Goal: Navigation & Orientation: Find specific page/section

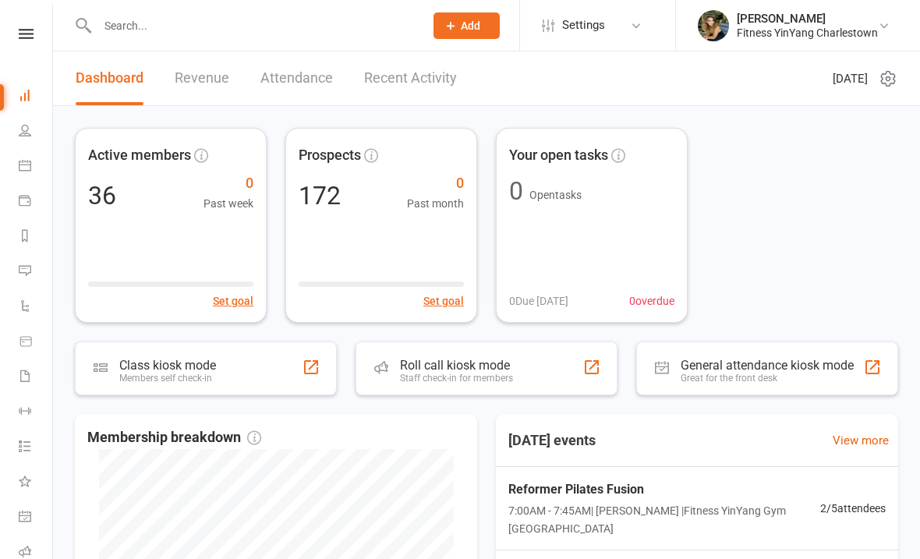
click at [16, 167] on li "Calendar" at bounding box center [26, 167] width 52 height 35
click at [20, 203] on icon at bounding box center [25, 200] width 12 height 12
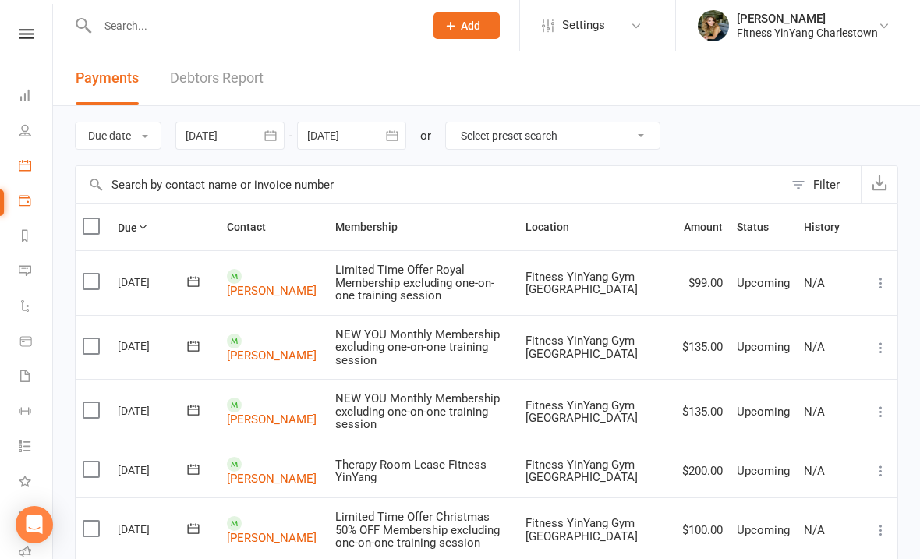
click at [28, 158] on link "Calendar" at bounding box center [36, 167] width 35 height 35
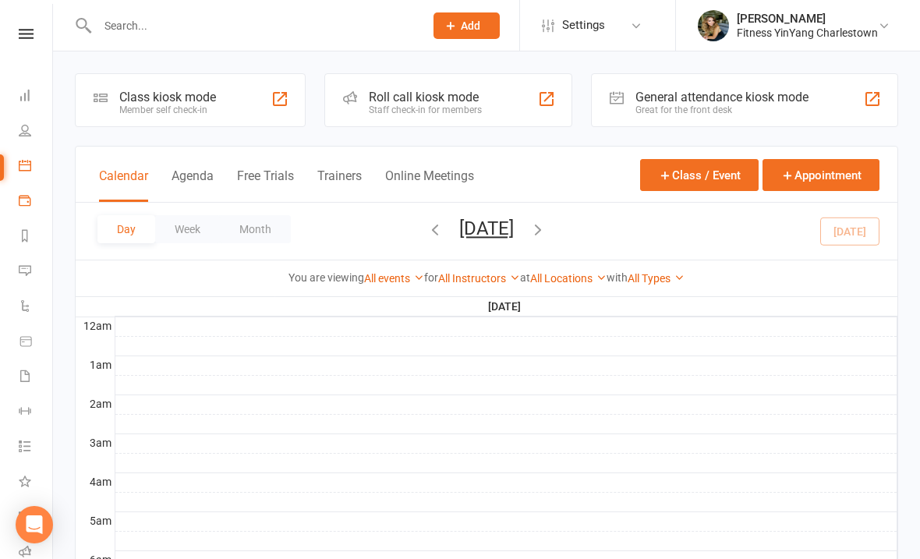
click at [34, 196] on link "Payments" at bounding box center [36, 202] width 35 height 35
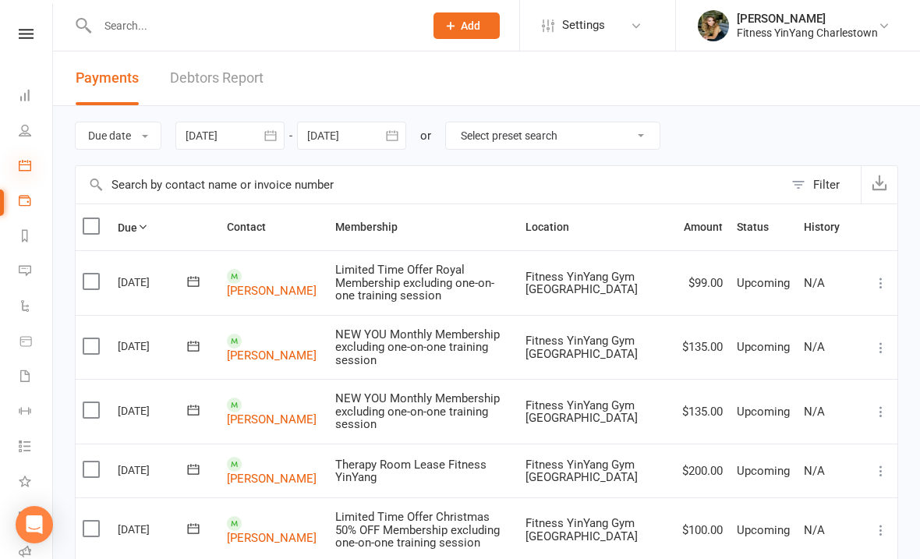
click at [25, 165] on icon at bounding box center [25, 165] width 12 height 12
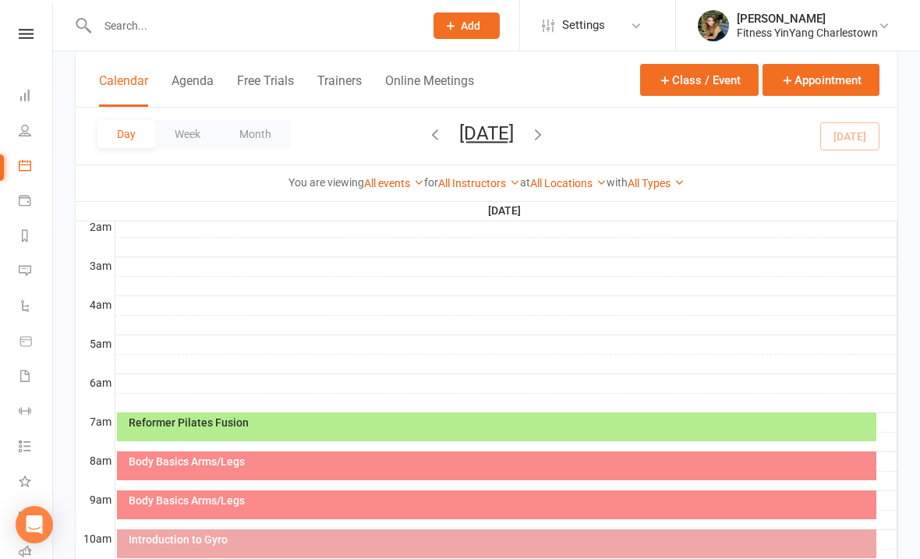
scroll to position [179, 0]
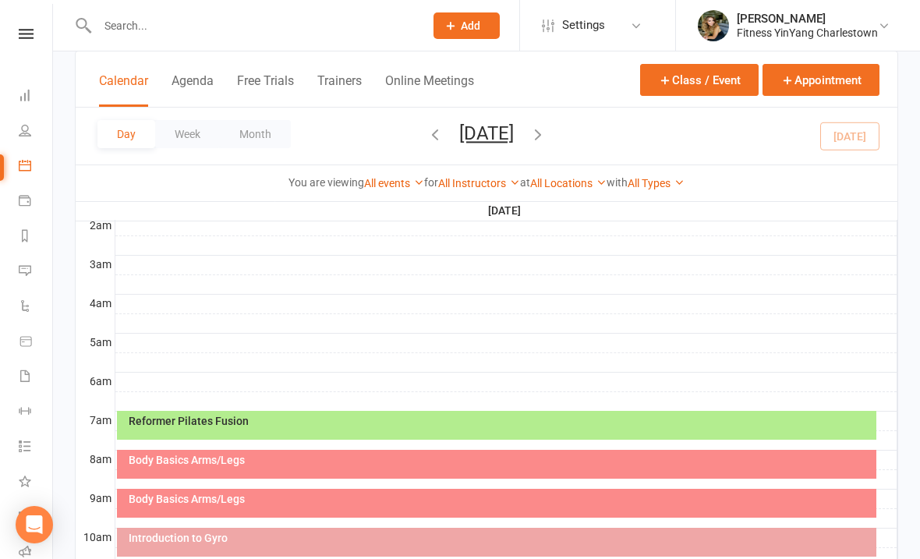
click at [426, 418] on div "Reformer Pilates Fusion" at bounding box center [500, 420] width 745 height 11
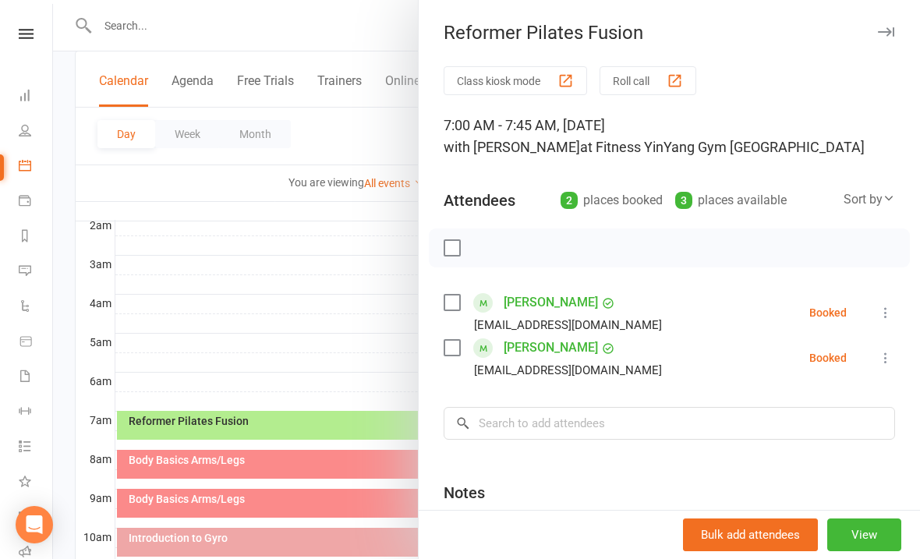
click at [449, 251] on label at bounding box center [452, 248] width 16 height 16
click at [486, 255] on icon "button" at bounding box center [486, 248] width 13 height 13
